Goal: Task Accomplishment & Management: Complete application form

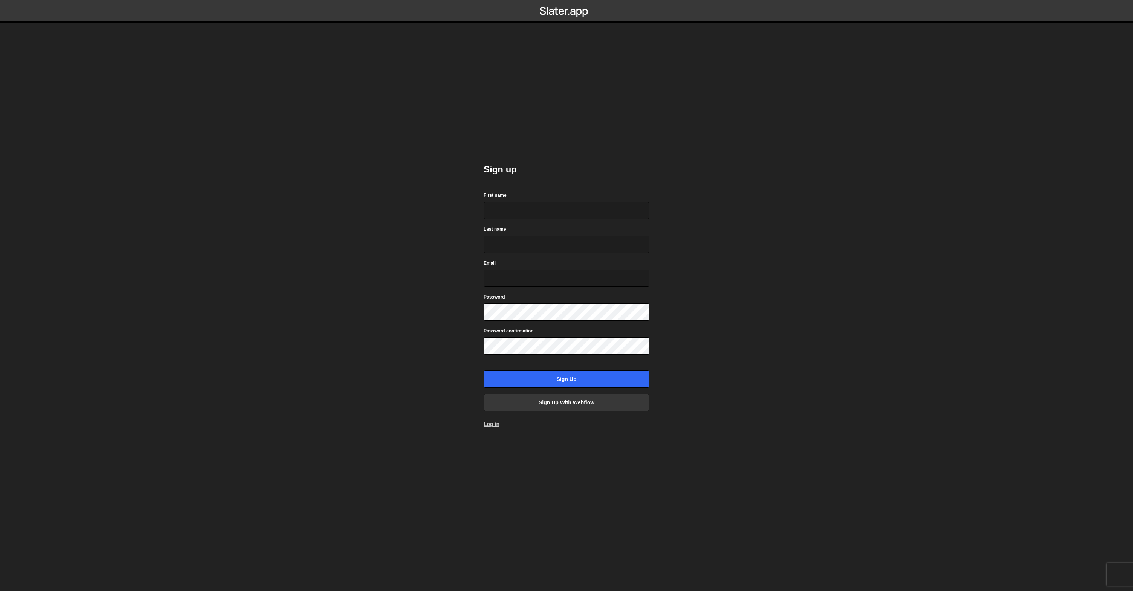
click at [494, 424] on link "Log in" at bounding box center [491, 424] width 16 height 6
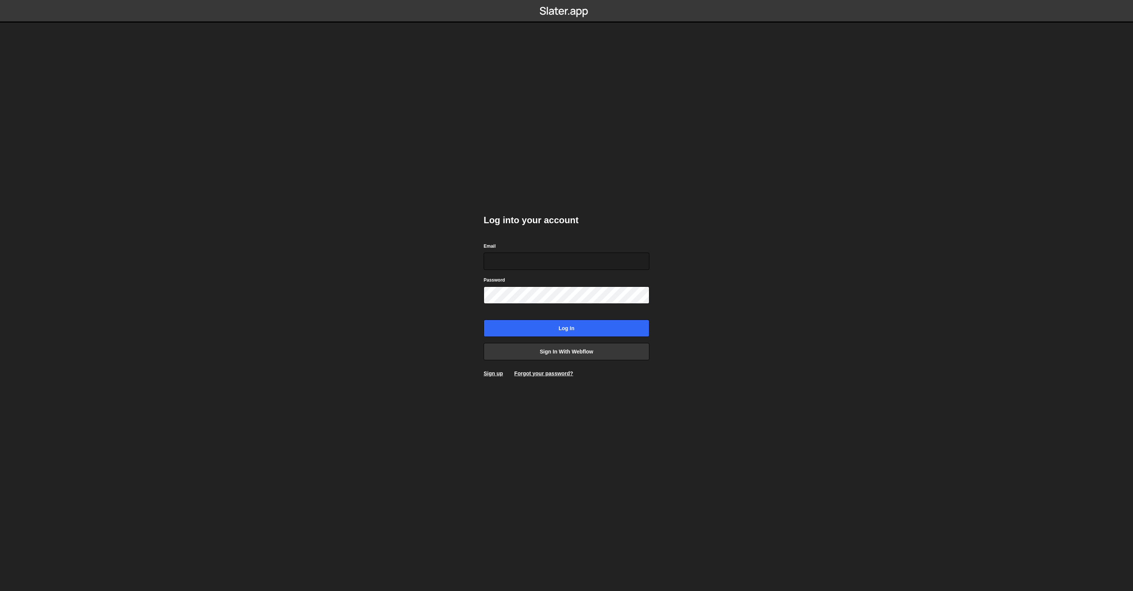
type input "wdmorley@hey.com"
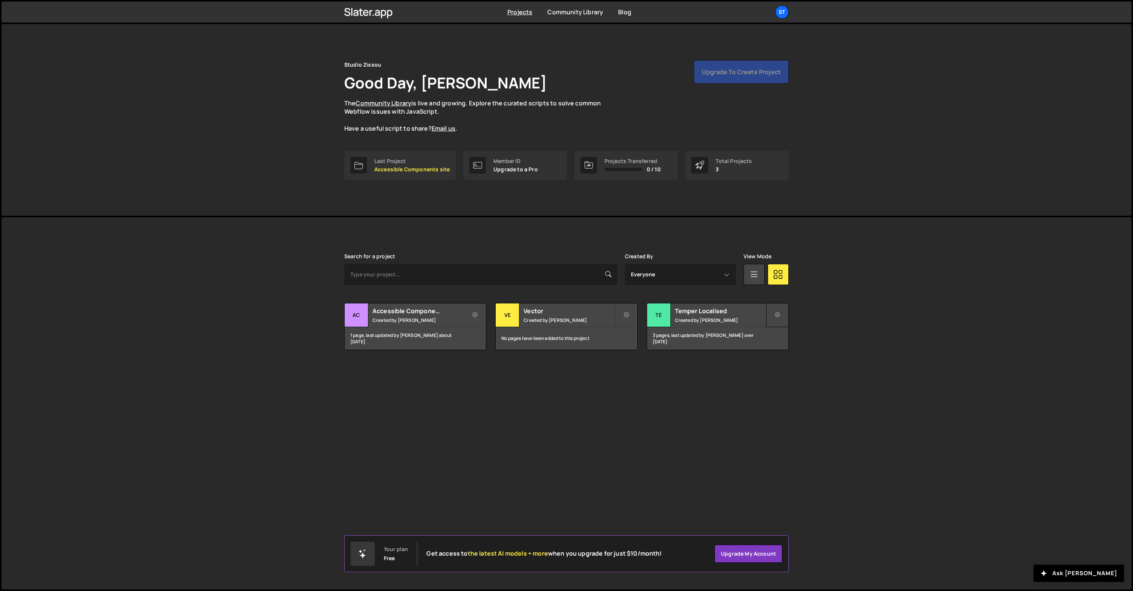
click at [776, 316] on icon at bounding box center [777, 315] width 5 height 8
click at [821, 311] on div "Slater is designed for desktop use. Please use a larger screen to access the fu…" at bounding box center [567, 403] width 1130 height 372
click at [708, 322] on small "Created by Will Morley" at bounding box center [720, 320] width 91 height 6
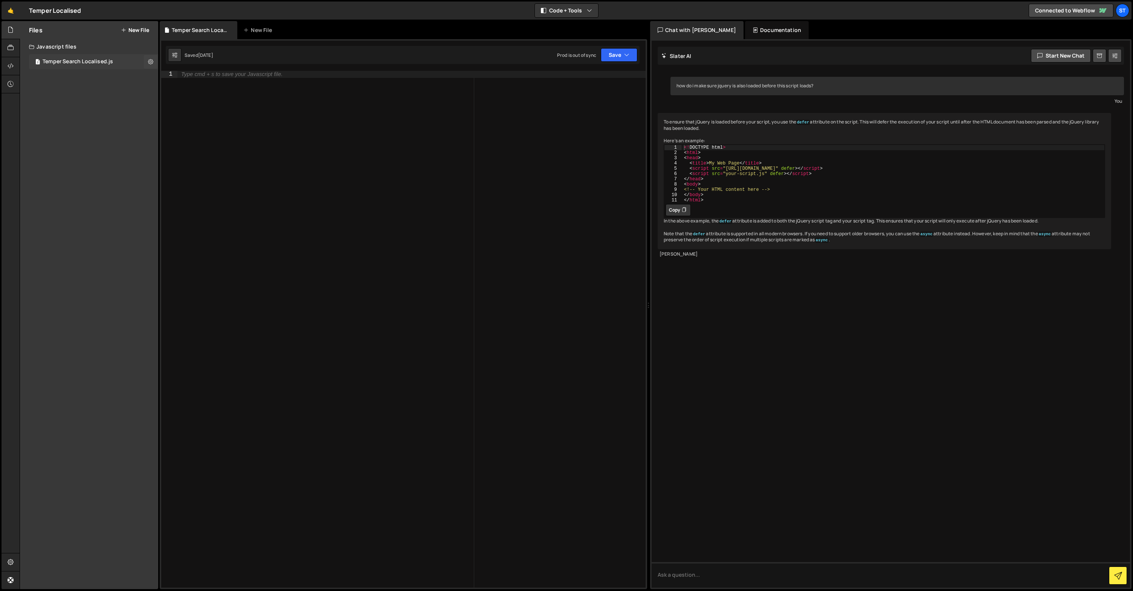
click at [78, 60] on div "Temper Search Localised.js" at bounding box center [78, 61] width 70 height 7
click at [6, 30] on div at bounding box center [11, 30] width 18 height 18
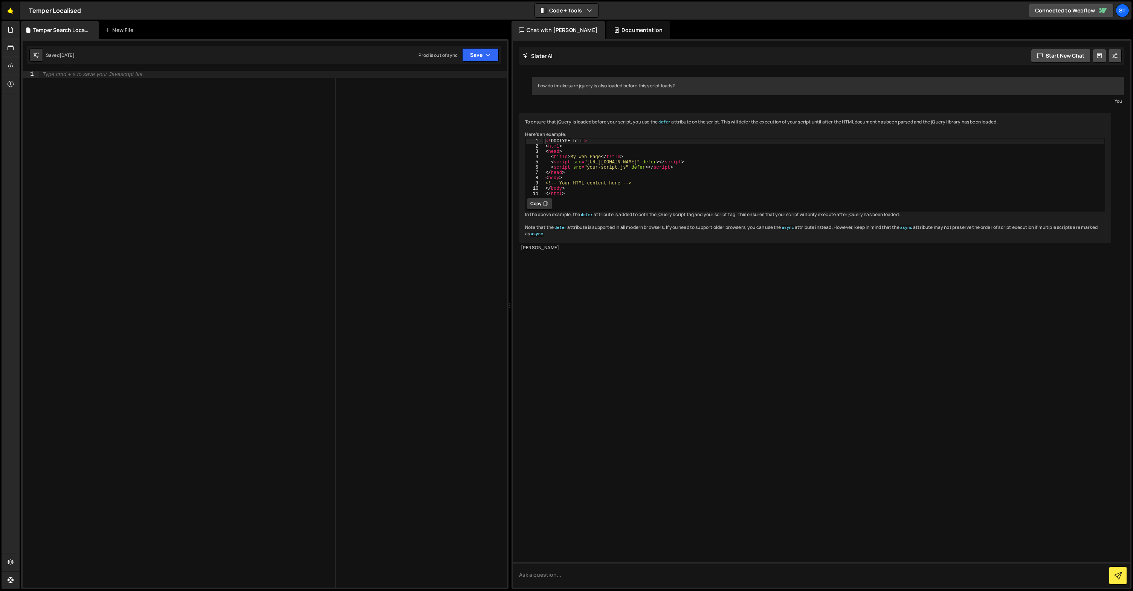
click at [5, 11] on link "🤙" at bounding box center [11, 11] width 18 height 18
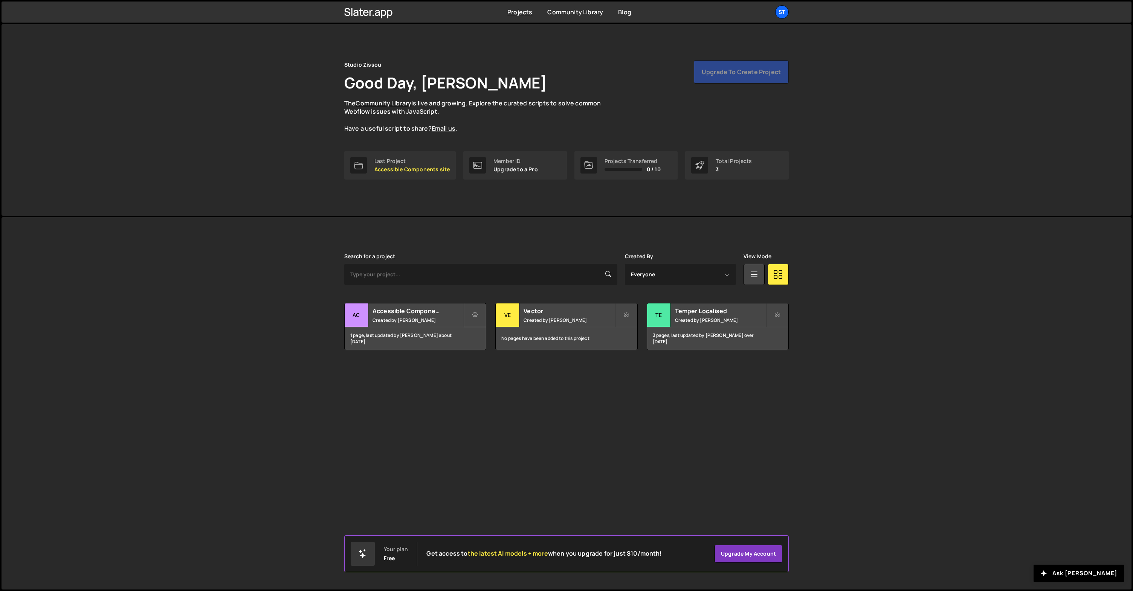
click at [474, 315] on icon at bounding box center [474, 315] width 5 height 8
click at [502, 360] on link "Delete Project" at bounding box center [509, 358] width 90 height 12
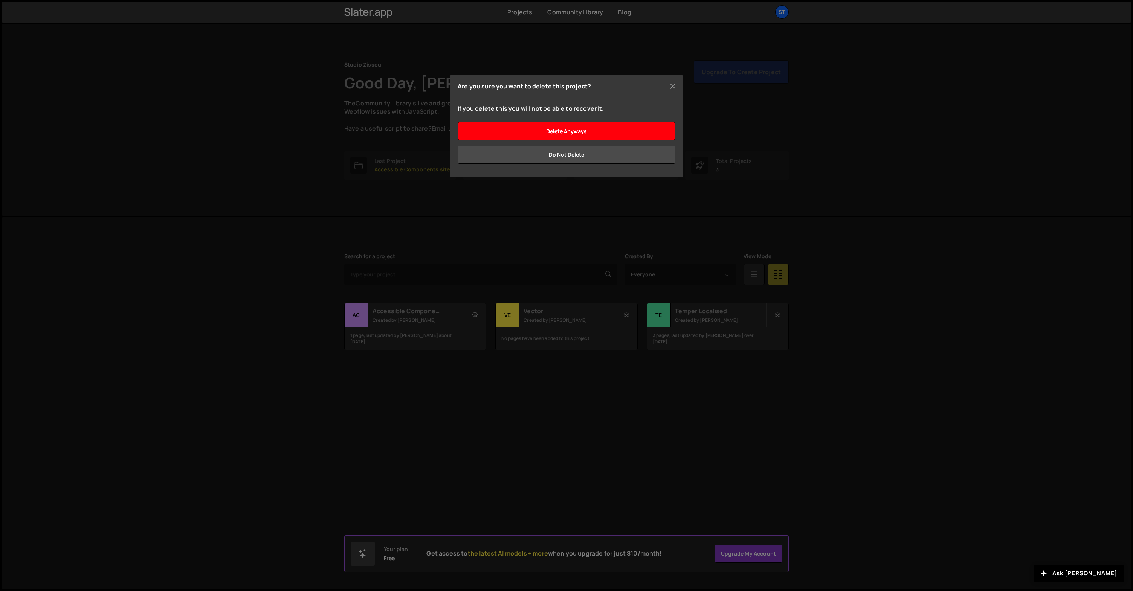
click at [569, 129] on input "Delete anyways" at bounding box center [567, 131] width 218 height 18
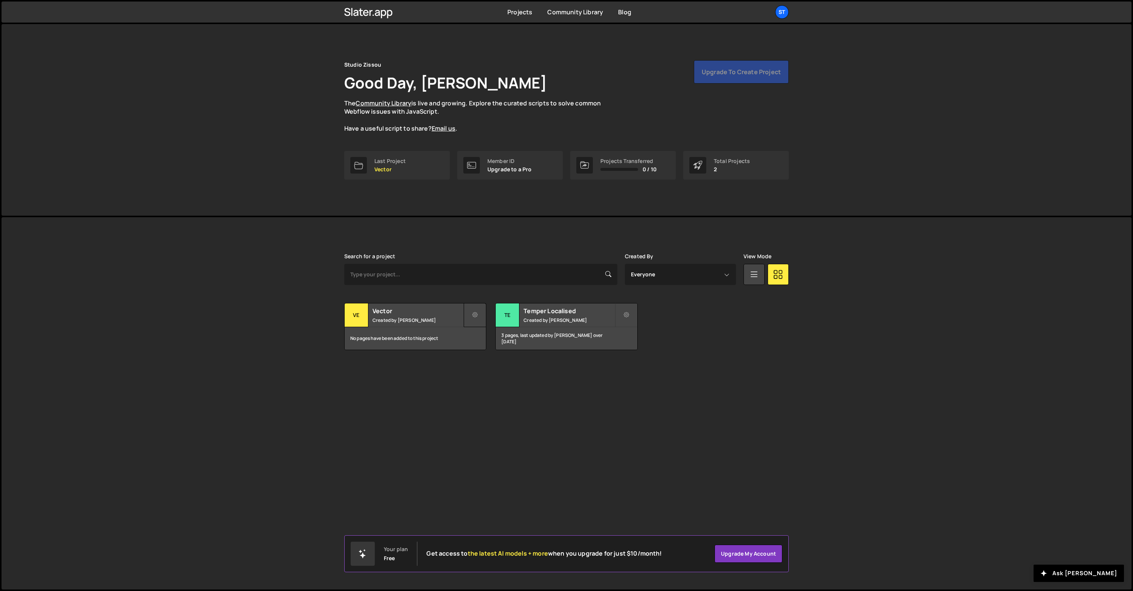
click at [472, 314] on button at bounding box center [475, 315] width 23 height 24
click at [498, 357] on link "Delete Project" at bounding box center [509, 358] width 90 height 12
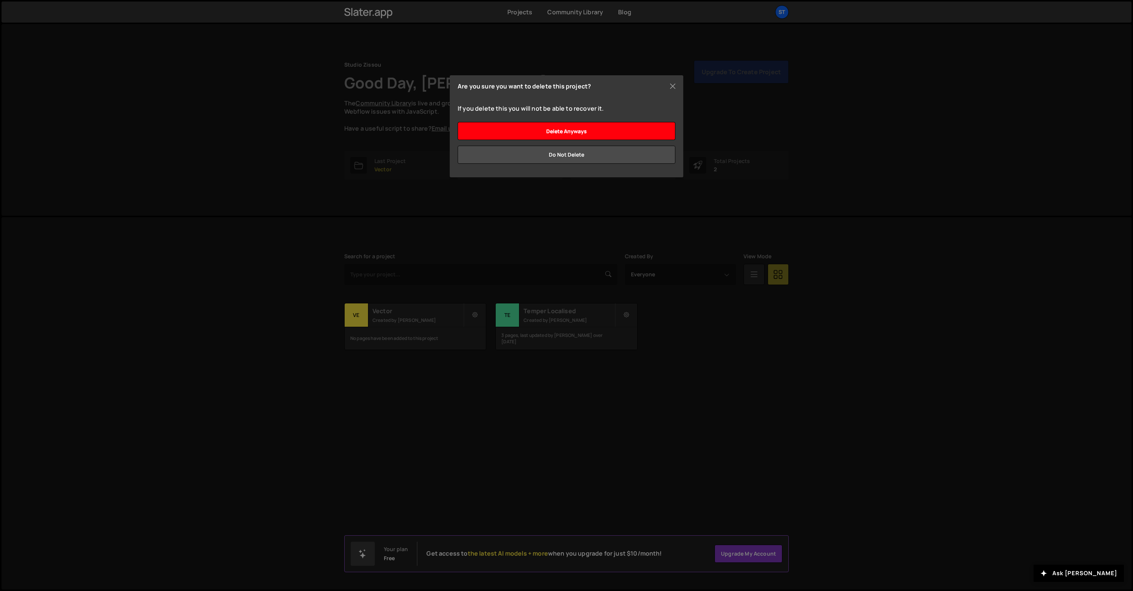
click at [573, 128] on input "Delete anyways" at bounding box center [567, 131] width 218 height 18
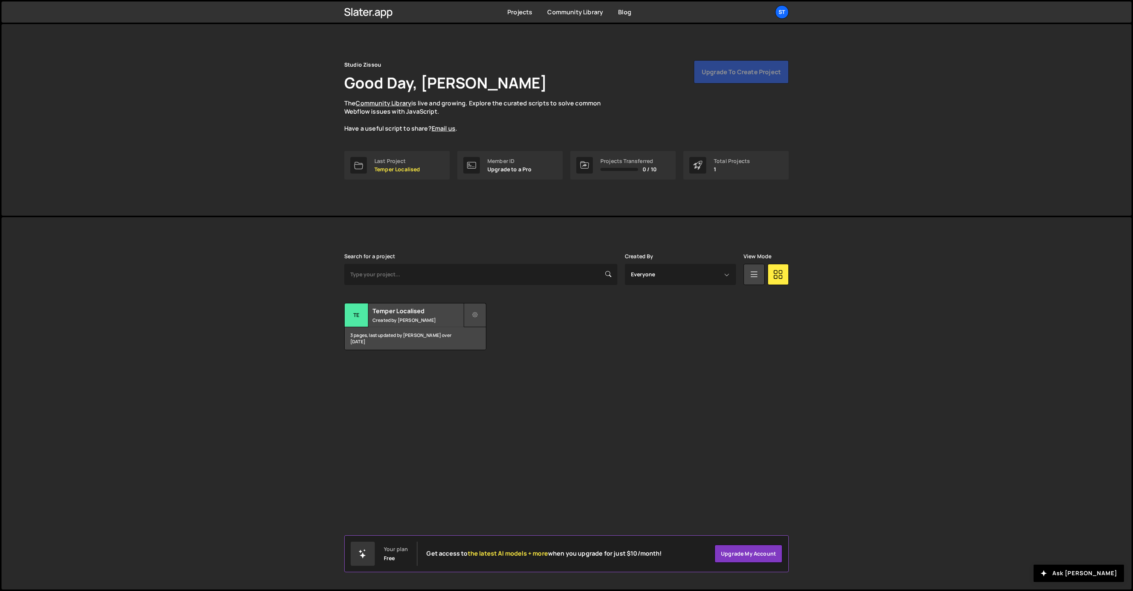
click at [477, 312] on icon at bounding box center [474, 315] width 5 height 8
click at [495, 355] on link "Delete Project" at bounding box center [509, 358] width 90 height 12
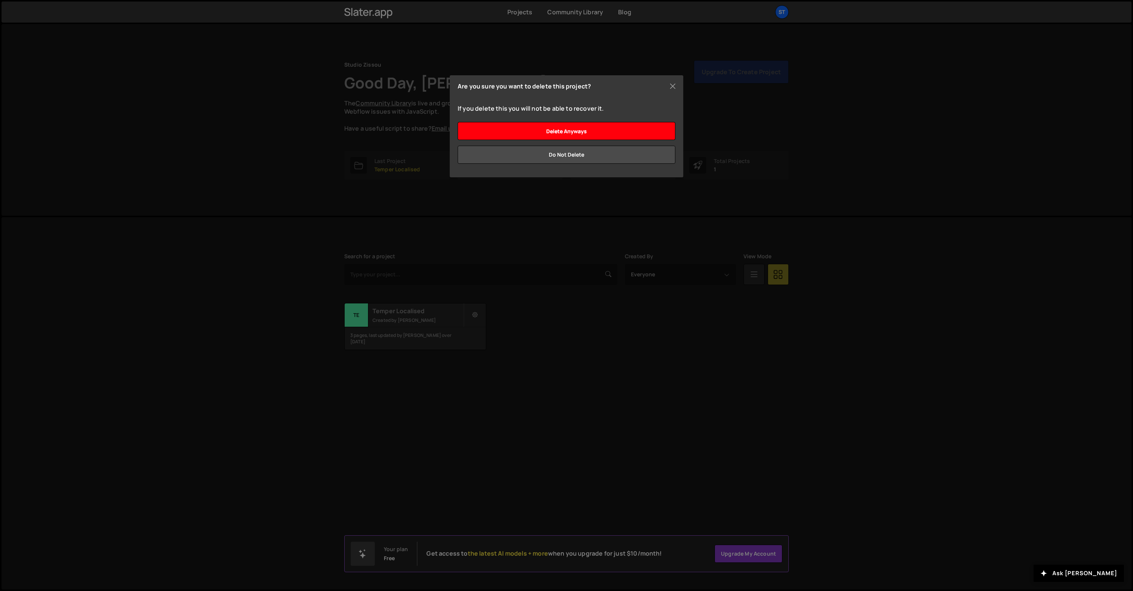
click at [611, 128] on input "Delete anyways" at bounding box center [567, 131] width 218 height 18
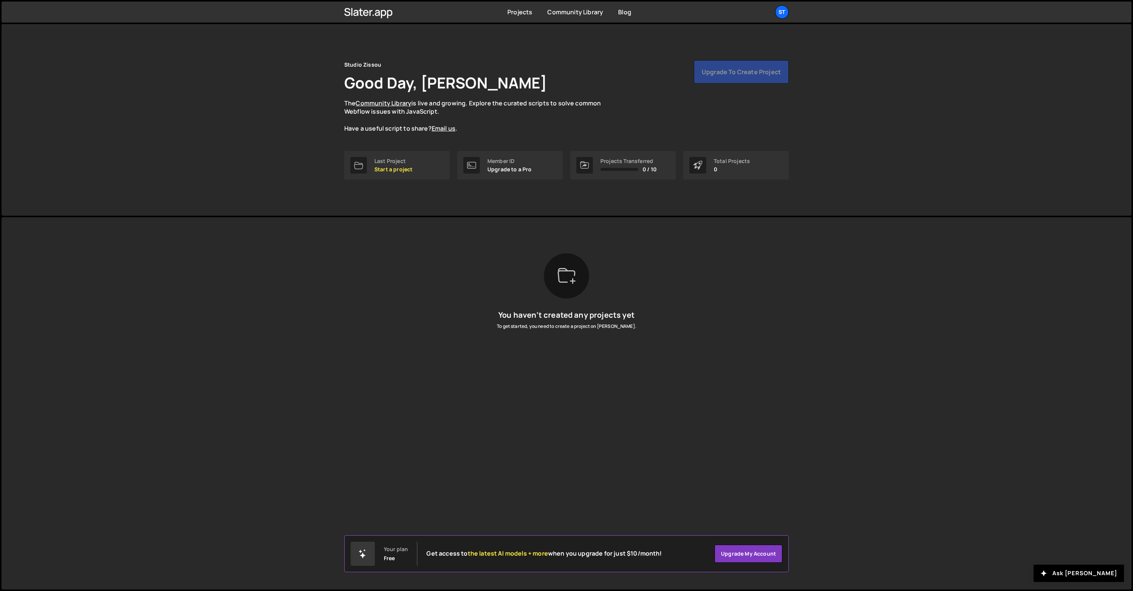
click at [464, 121] on p "The Community Library is live and growing. Explore the curated scripts to solve…" at bounding box center [479, 116] width 271 height 34
click at [398, 104] on link "Community Library" at bounding box center [383, 103] width 56 height 8
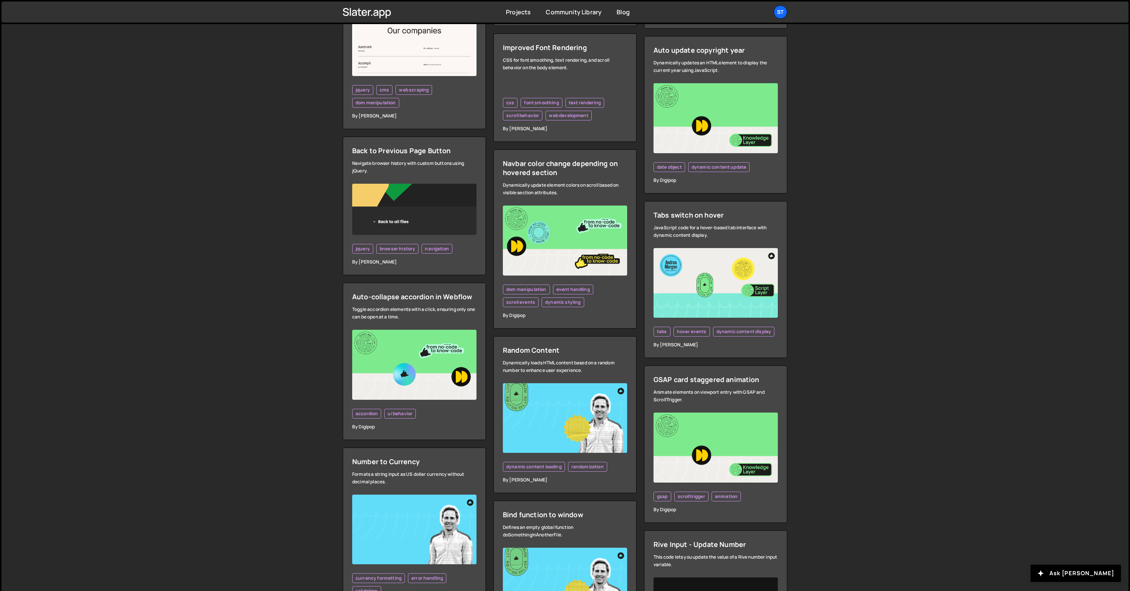
scroll to position [856, 0]
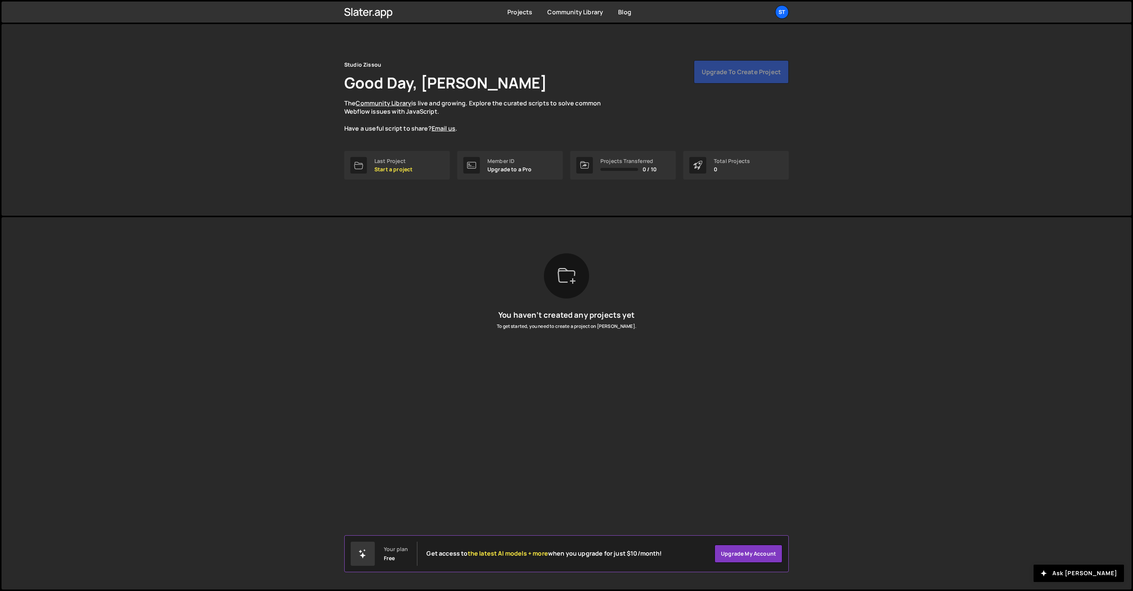
click at [503, 159] on div "Member ID" at bounding box center [509, 161] width 44 height 6
click at [624, 165] on div "Projects Transferred 0 / 10" at bounding box center [628, 165] width 56 height 14
click at [727, 78] on div "Upgrade to create project" at bounding box center [741, 71] width 95 height 23
click at [395, 168] on p "Start a project" at bounding box center [393, 169] width 38 height 6
click at [628, 298] on div "You haven’t created any projects yet To get started, you need to create a proje…" at bounding box center [566, 294] width 444 height 83
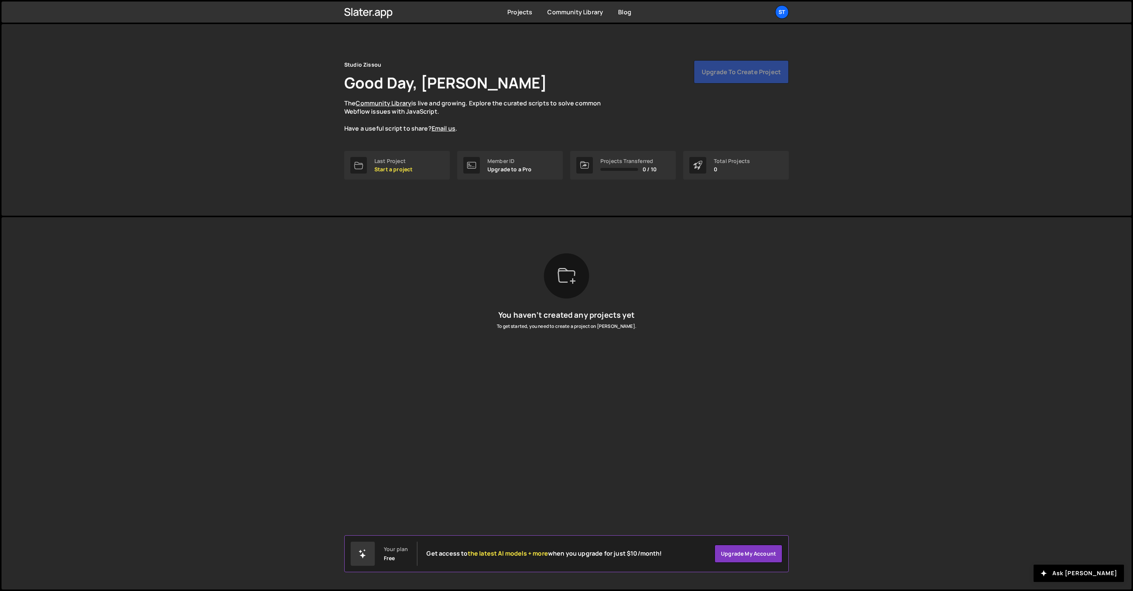
click at [570, 287] on div at bounding box center [566, 275] width 45 height 45
click at [560, 276] on icon at bounding box center [566, 276] width 18 height 18
drag, startPoint x: 560, startPoint y: 276, endPoint x: 566, endPoint y: 284, distance: 9.4
click at [560, 276] on icon at bounding box center [566, 276] width 18 height 18
click at [740, 551] on link "Upgrade my account" at bounding box center [748, 554] width 68 height 18
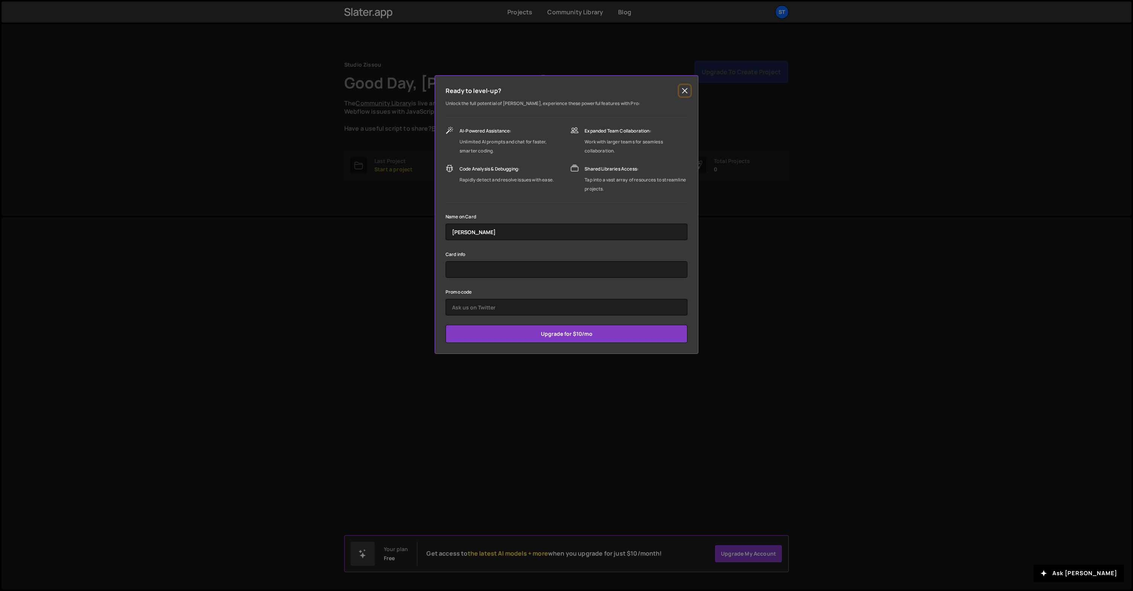
click at [682, 90] on button "Close" at bounding box center [684, 90] width 11 height 11
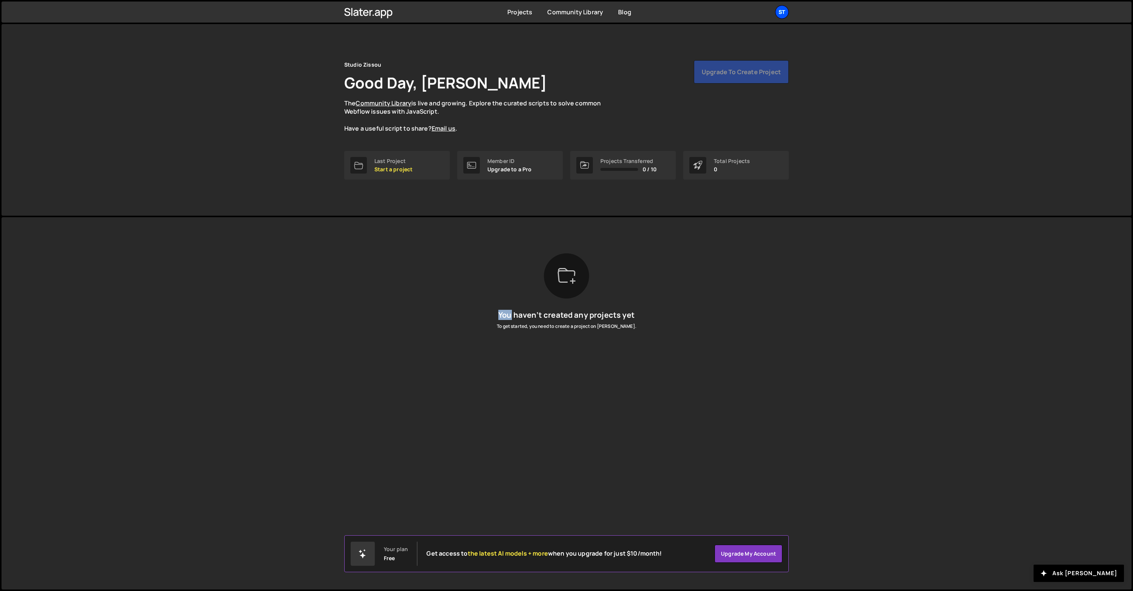
click at [785, 14] on div "St" at bounding box center [782, 12] width 14 height 14
click at [735, 82] on button "Logout" at bounding box center [741, 83] width 93 height 13
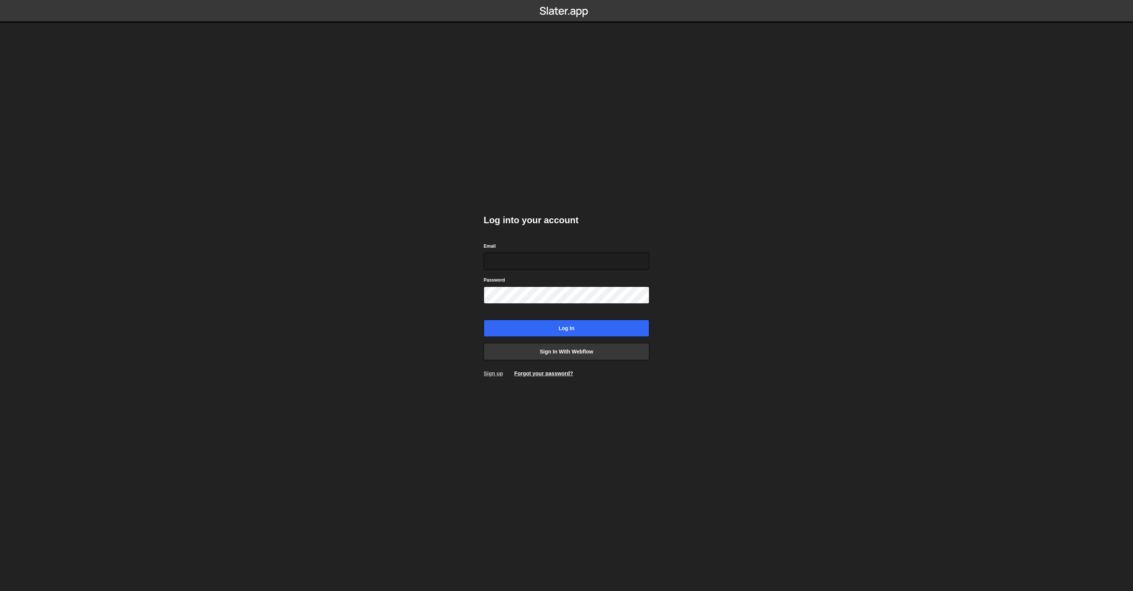
click at [499, 374] on link "Sign up" at bounding box center [492, 374] width 19 height 6
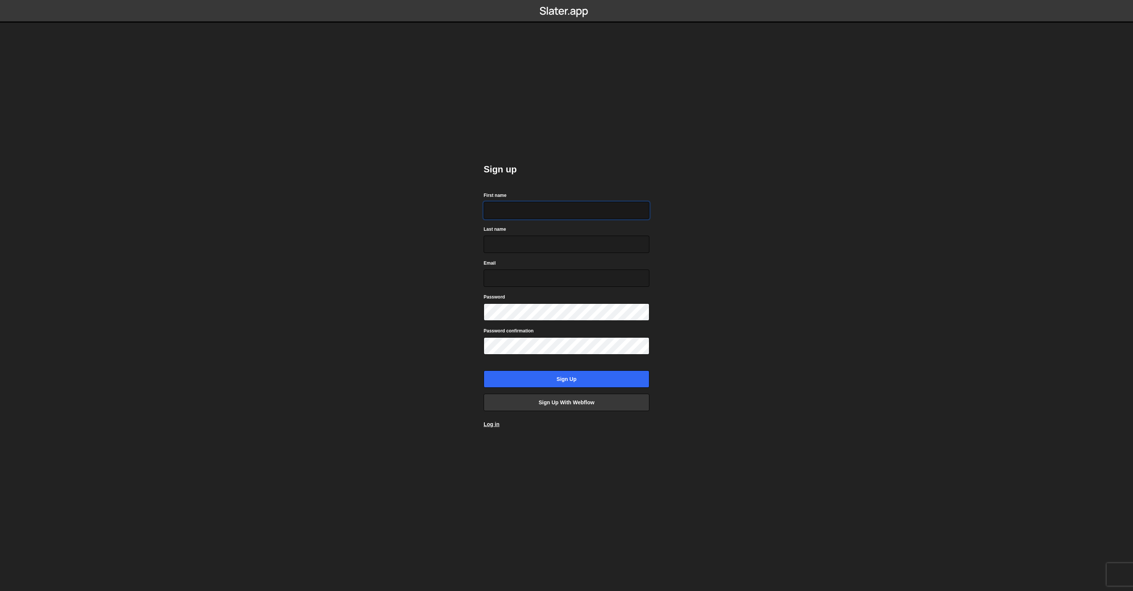
click at [514, 213] on input "First name" at bounding box center [566, 210] width 166 height 17
type input "[PERSON_NAME]"
type input "Morley"
click at [501, 278] on input "wilL@teamzissou.io" at bounding box center [566, 278] width 166 height 17
type input "will@teamzissou.io"
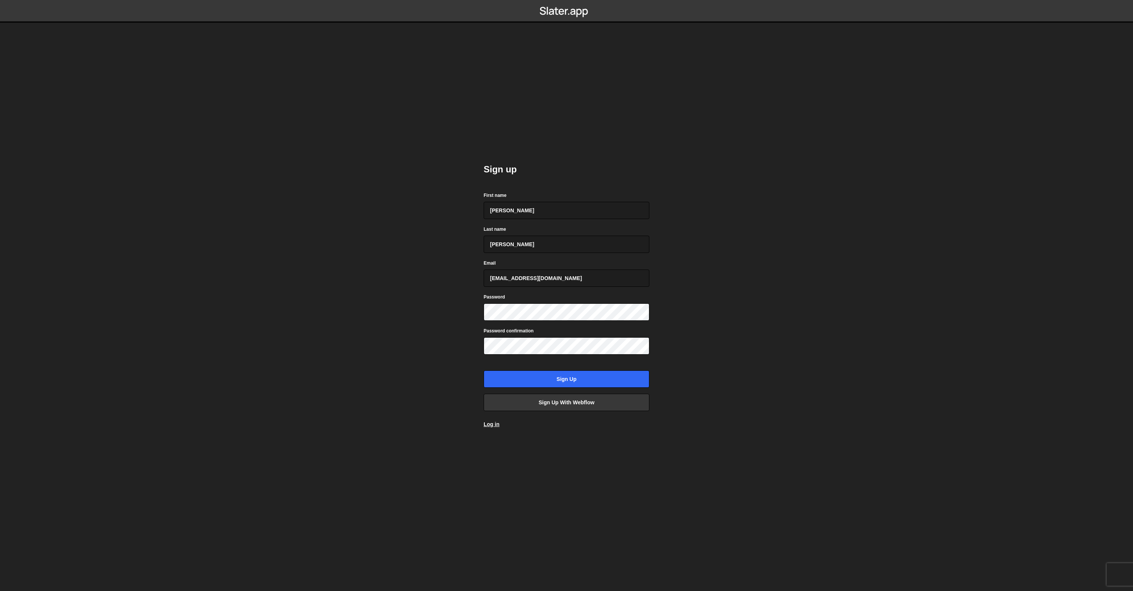
click at [759, 293] on body "Sign up First name William Last name Morley Email will@teamzissou.io Password P…" at bounding box center [566, 295] width 1133 height 591
click at [571, 381] on input "Sign up" at bounding box center [566, 379] width 166 height 17
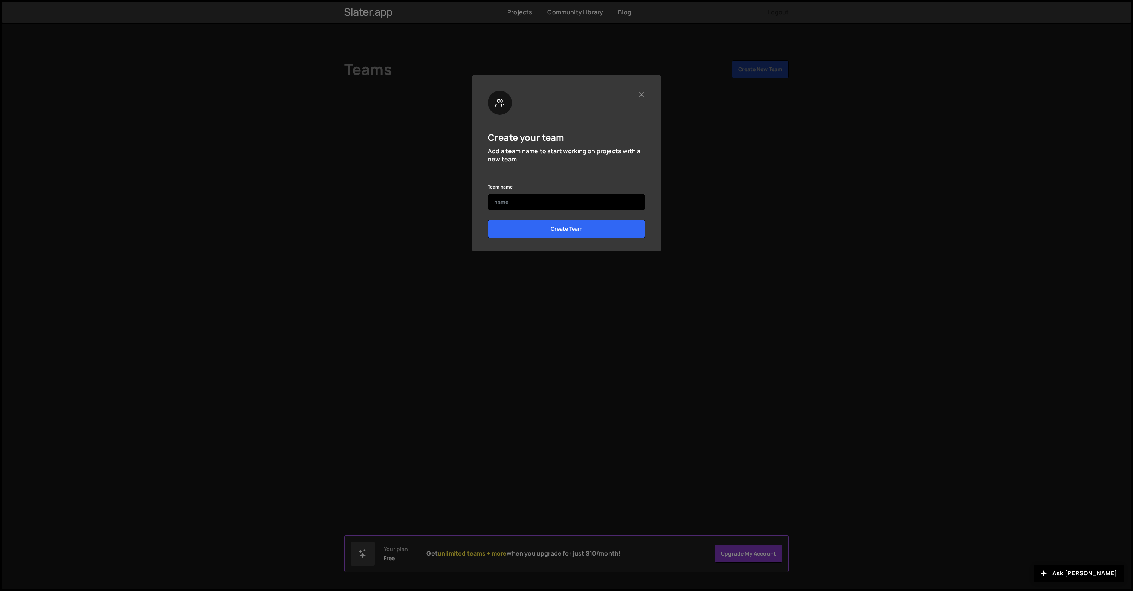
click at [527, 207] on input "text" at bounding box center [566, 202] width 157 height 17
type input "Studio Zissou"
click at [599, 171] on div "Create your team Add a team name to start working on projects with a new team. …" at bounding box center [566, 167] width 157 height 153
click at [584, 230] on input "Create Team" at bounding box center [566, 229] width 157 height 18
